Goal: Task Accomplishment & Management: Manage account settings

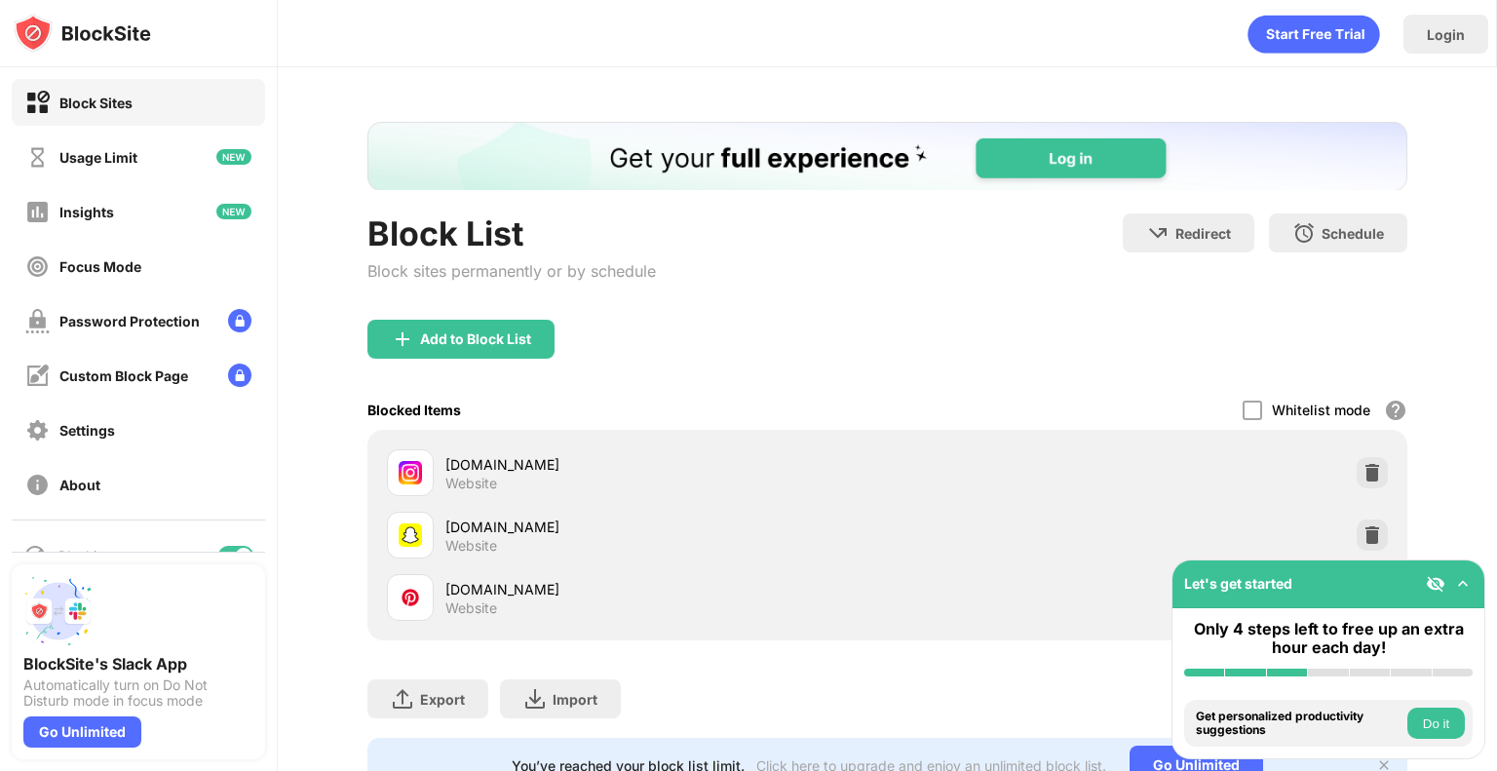
click at [1458, 578] on img at bounding box center [1462, 583] width 19 height 19
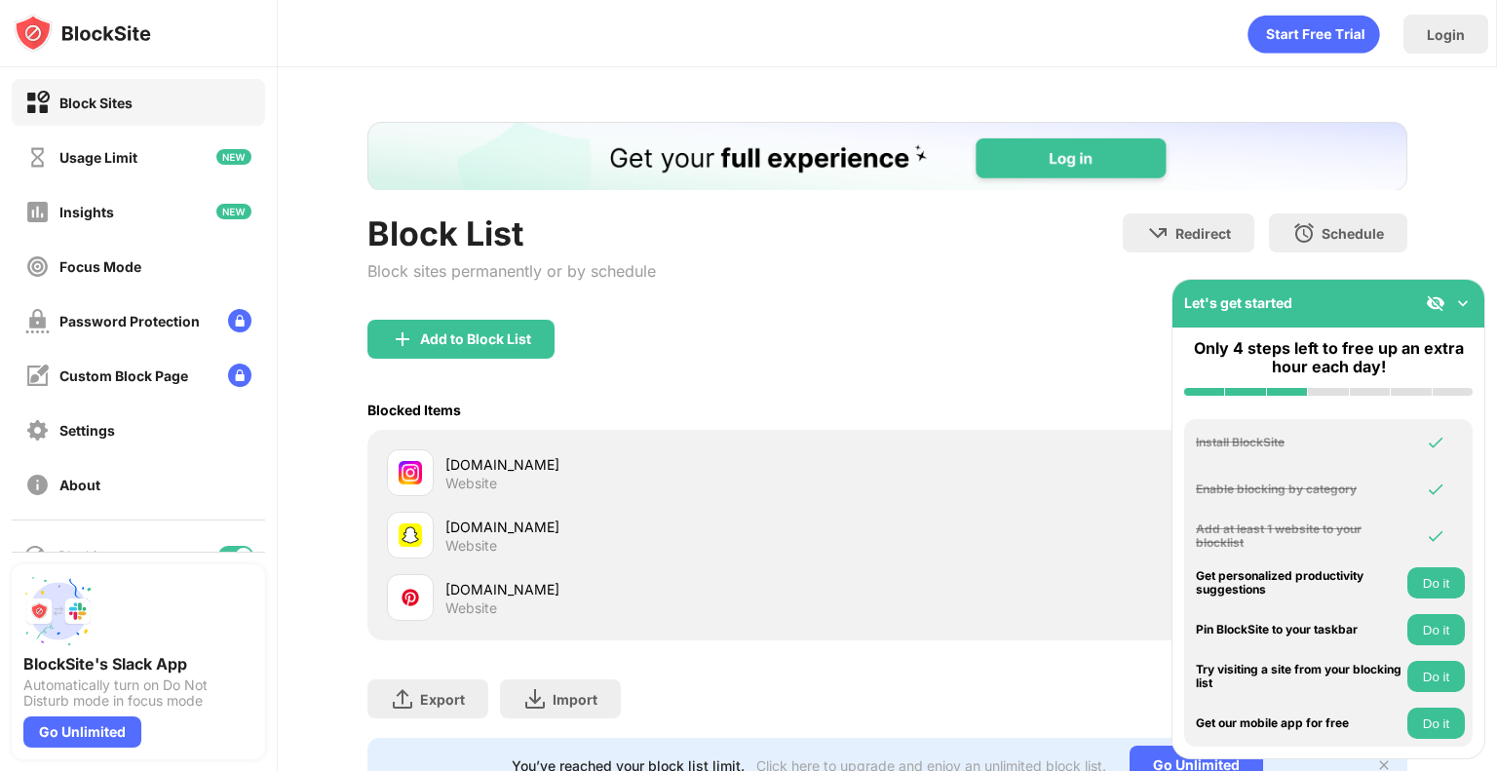
click at [1441, 283] on div "Let's get started" at bounding box center [1328, 304] width 312 height 48
click at [1469, 302] on img at bounding box center [1462, 302] width 19 height 19
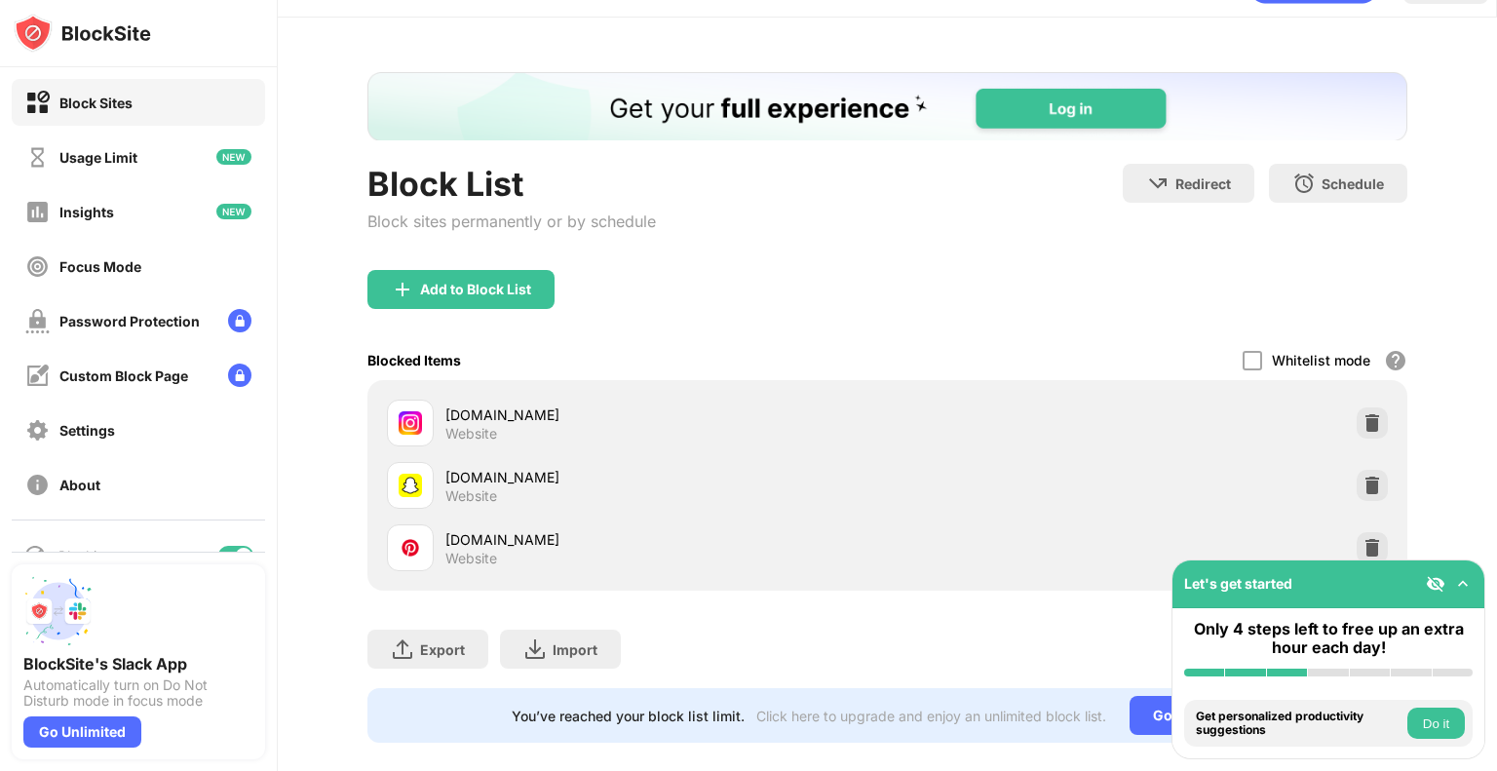
scroll to position [90, 0]
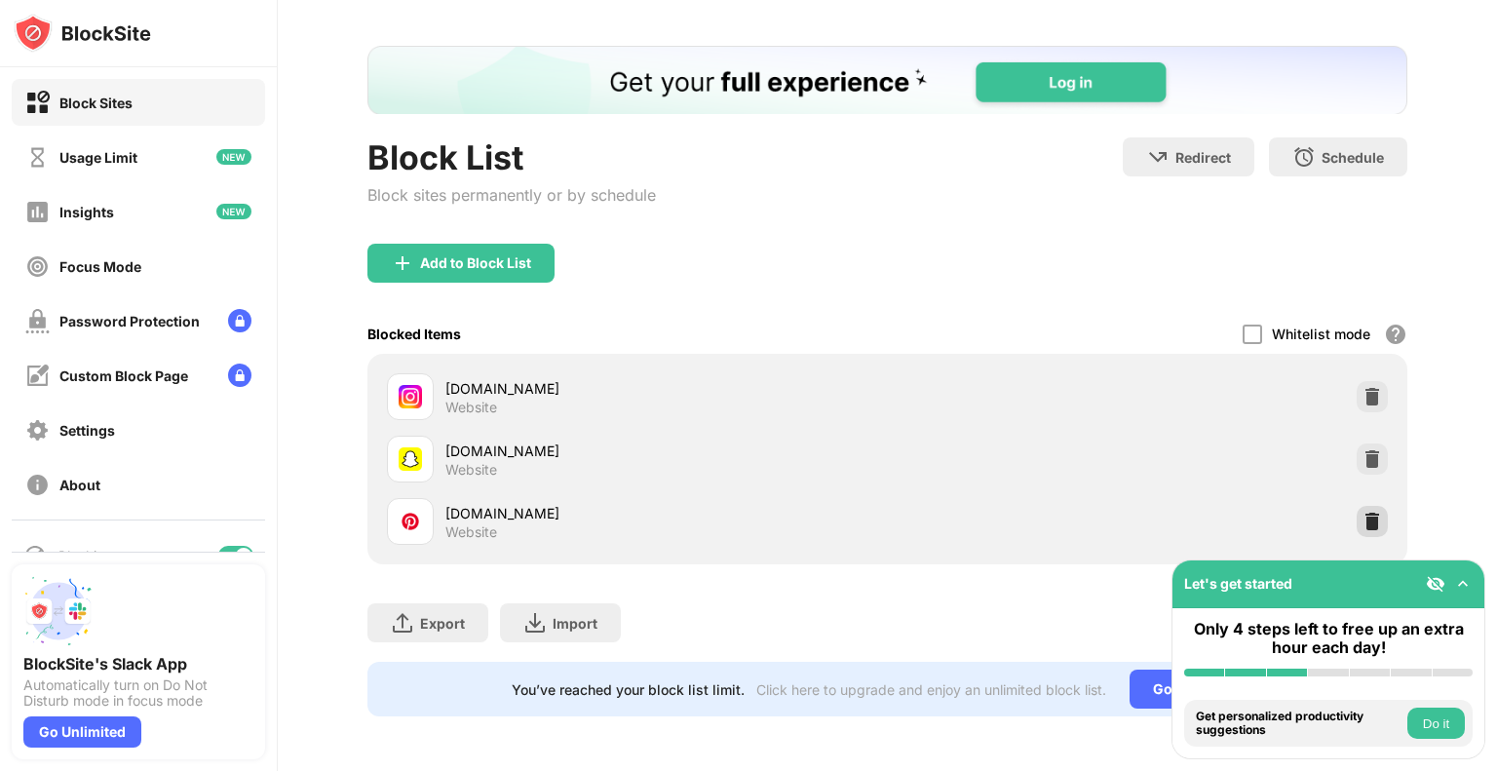
click at [1363, 512] on img at bounding box center [1372, 521] width 19 height 19
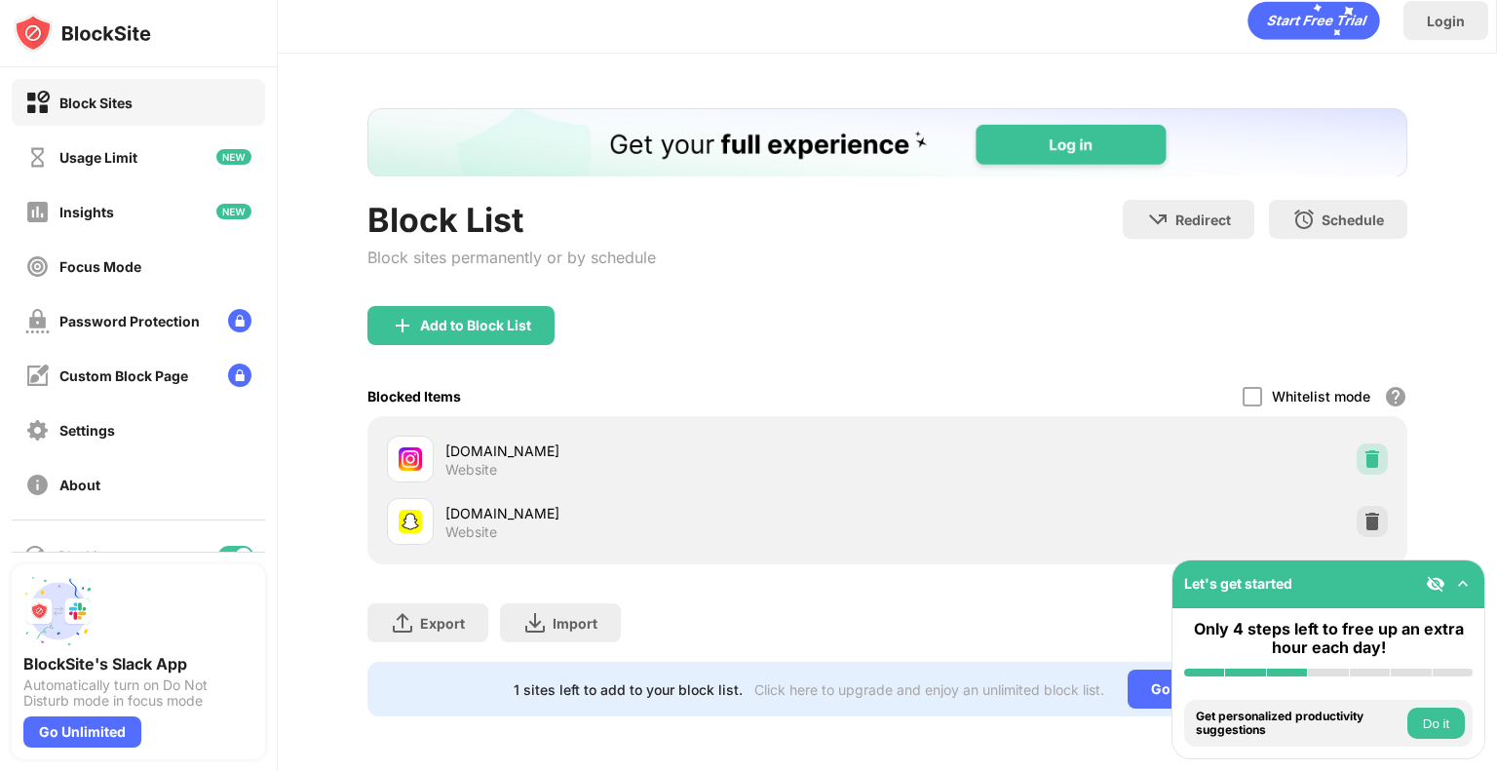
click at [1363, 449] on img at bounding box center [1372, 458] width 19 height 19
